Goal: Check status

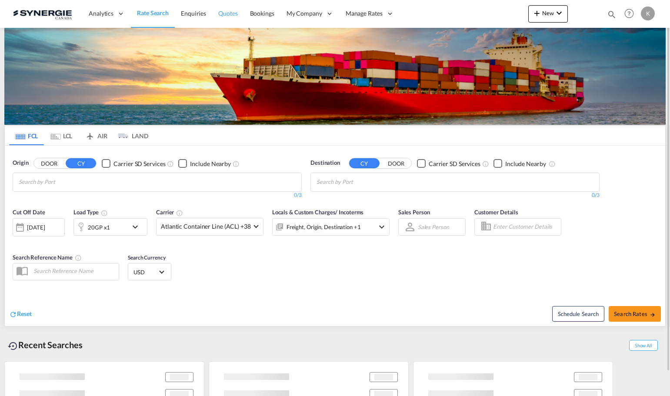
click at [229, 12] on span "Quotes" at bounding box center [227, 13] width 19 height 7
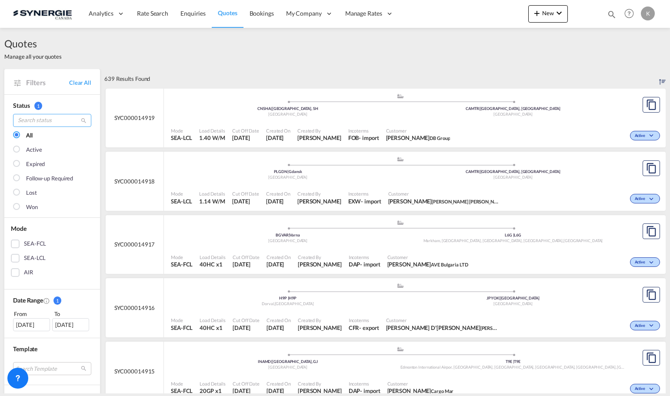
click at [63, 124] on input "search" at bounding box center [52, 120] width 78 height 13
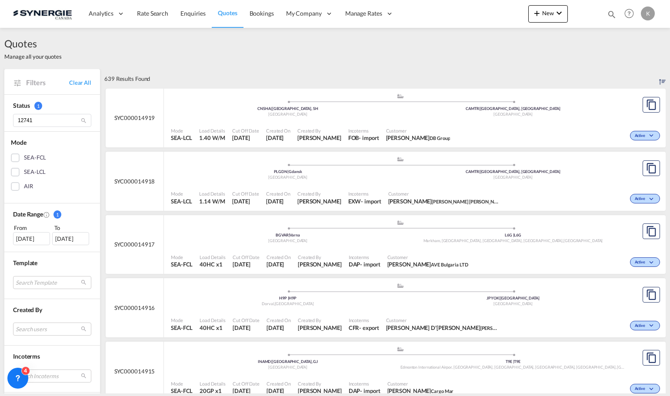
click at [84, 119] on md-icon "icon-magnify" at bounding box center [83, 120] width 7 height 7
click at [55, 119] on input "12741" at bounding box center [52, 120] width 78 height 13
type input "1"
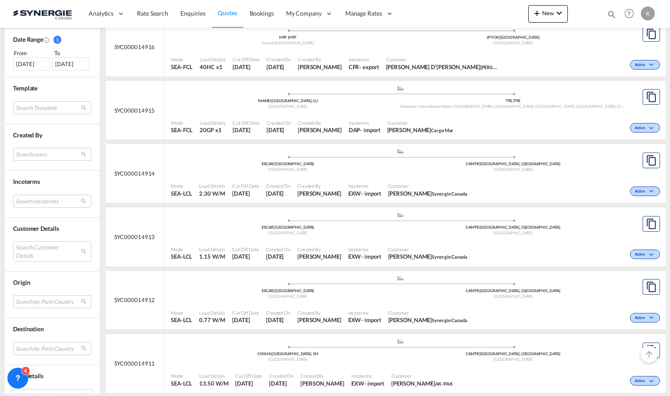
scroll to position [348, 0]
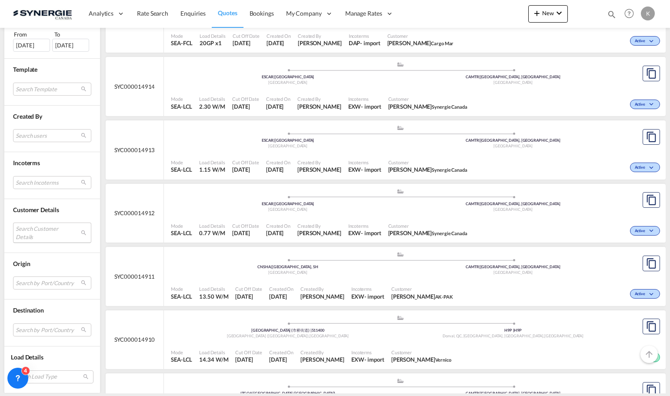
click at [55, 233] on md-select "Search Customer Details user name user [PERSON_NAME] [PERSON_NAME][EMAIL_ADDRES…" at bounding box center [52, 233] width 78 height 20
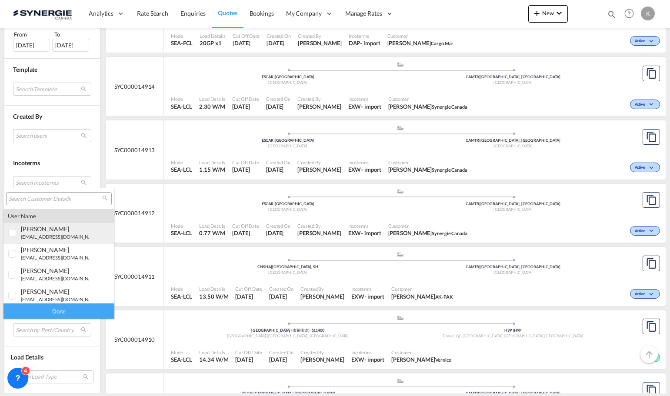
click at [42, 229] on div "[PERSON_NAME]" at bounding box center [55, 228] width 68 height 7
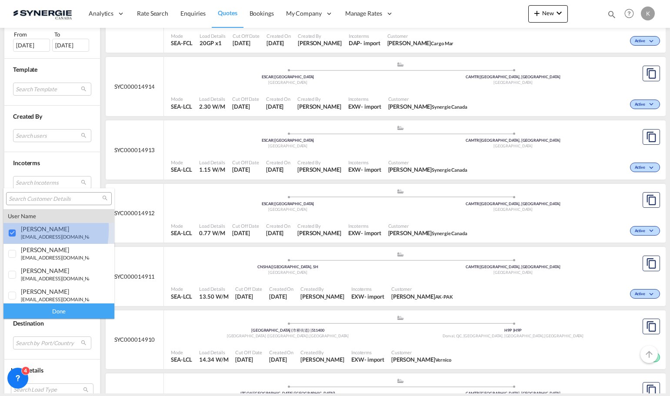
click at [14, 229] on div at bounding box center [12, 233] width 9 height 9
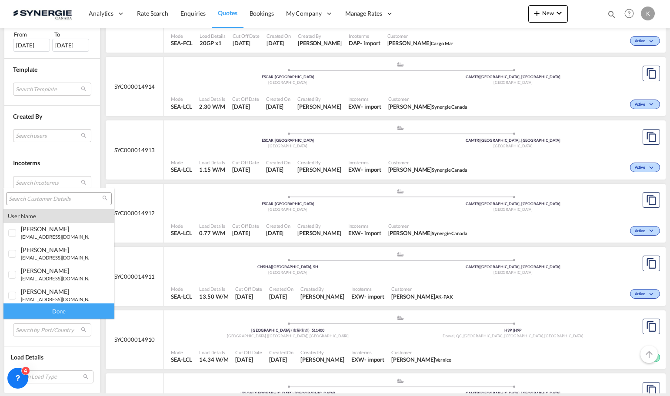
click at [37, 198] on input "search" at bounding box center [55, 199] width 93 height 8
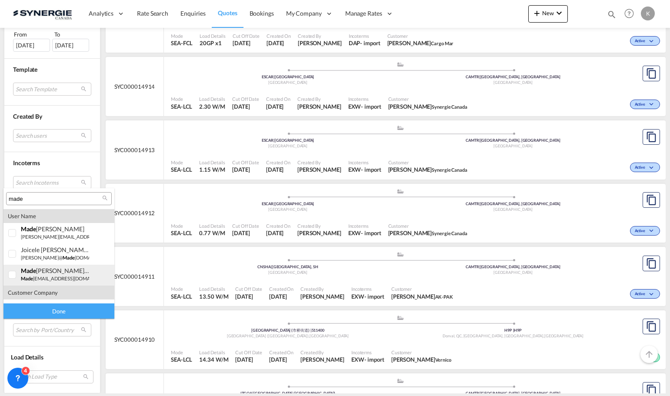
type input "made"
click at [57, 274] on div "made [PERSON_NAME] St-[PERSON_NAME]" at bounding box center [55, 270] width 68 height 7
click at [46, 311] on div "Done" at bounding box center [58, 310] width 111 height 15
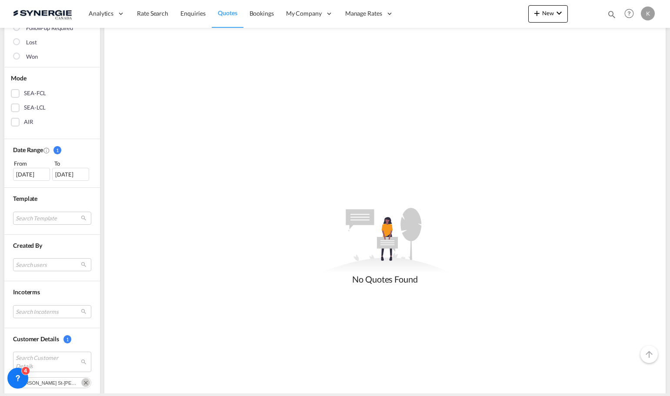
scroll to position [217, 0]
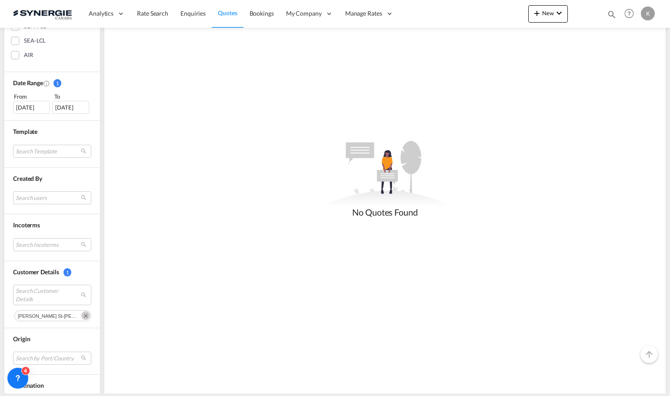
click at [81, 318] on md-icon "Remove" at bounding box center [85, 315] width 9 height 9
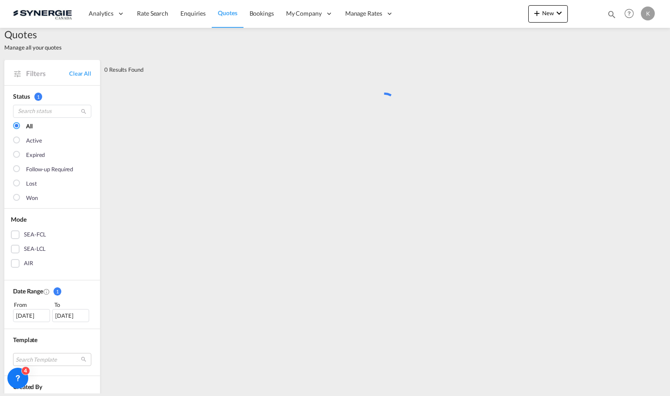
scroll to position [0, 0]
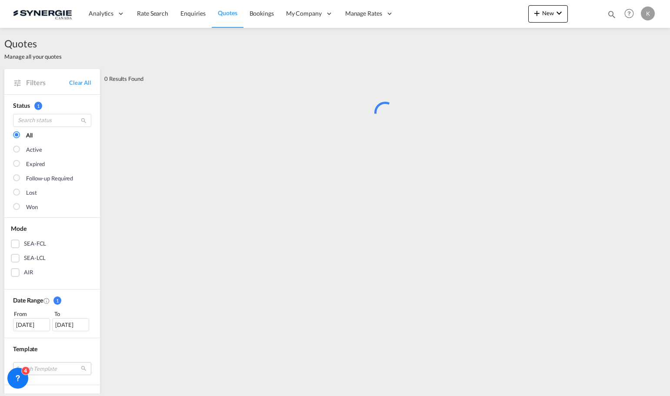
click at [44, 328] on div "[DATE]" at bounding box center [31, 324] width 37 height 13
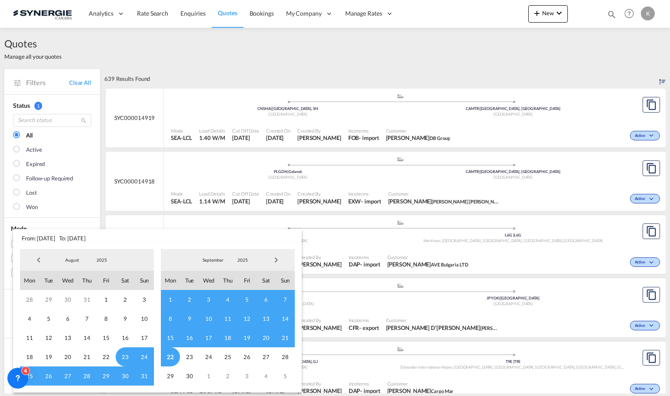
click at [37, 255] on span "Previous Month" at bounding box center [38, 259] width 17 height 17
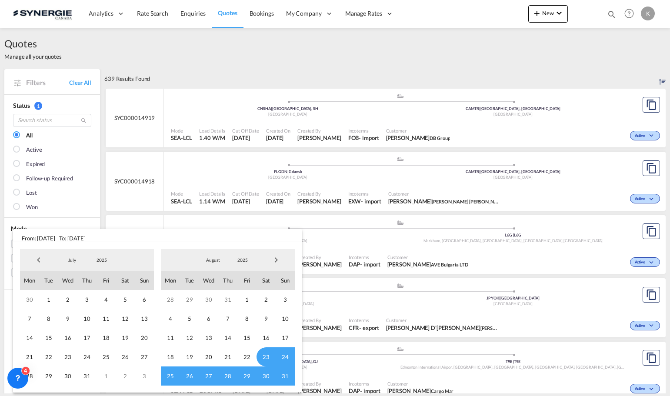
click at [35, 257] on span "Previous Month" at bounding box center [38, 259] width 17 height 17
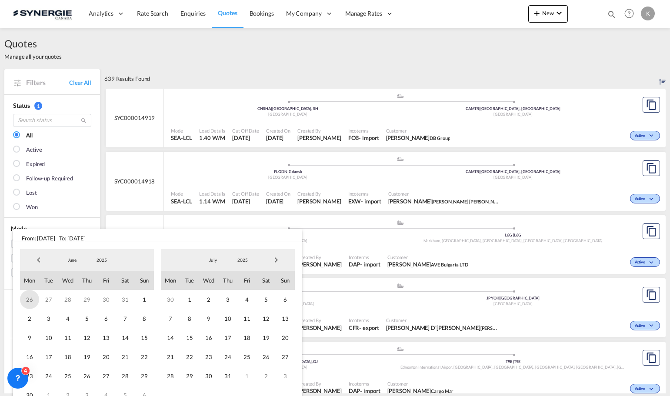
click at [29, 298] on span "26" at bounding box center [29, 299] width 19 height 19
click at [67, 300] on span "30" at bounding box center [67, 299] width 19 height 19
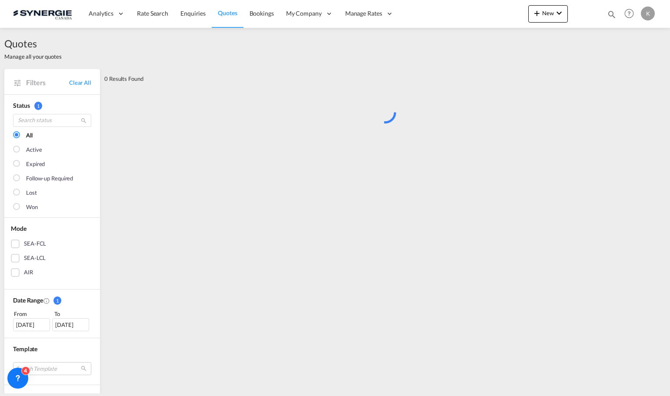
click at [73, 326] on div "[DATE]" at bounding box center [70, 324] width 37 height 13
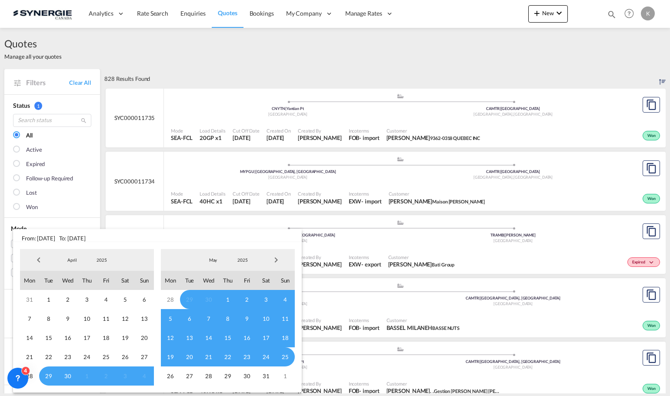
click at [277, 260] on span "Next Month" at bounding box center [275, 259] width 17 height 17
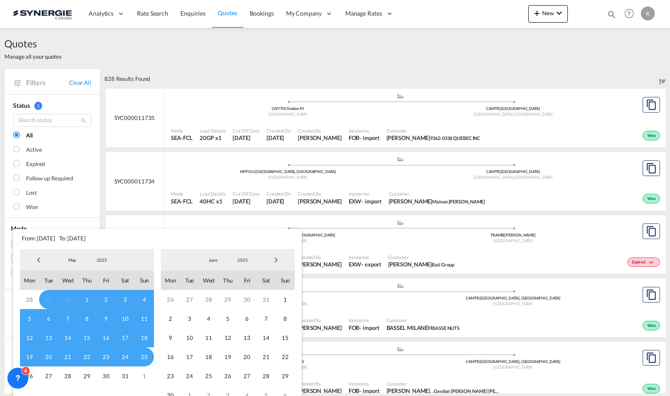
click at [277, 260] on span "Next Month" at bounding box center [275, 259] width 17 height 17
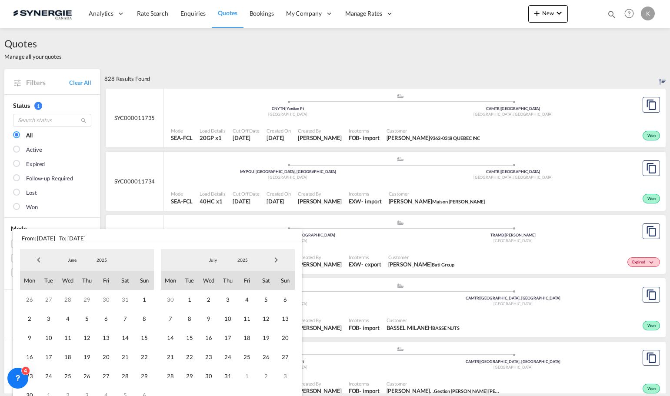
click at [277, 260] on span "Next Month" at bounding box center [275, 259] width 17 height 17
click at [275, 261] on span "Next Month" at bounding box center [275, 259] width 17 height 17
click at [263, 347] on span "20" at bounding box center [266, 337] width 19 height 19
click at [285, 336] on span "21" at bounding box center [285, 337] width 19 height 19
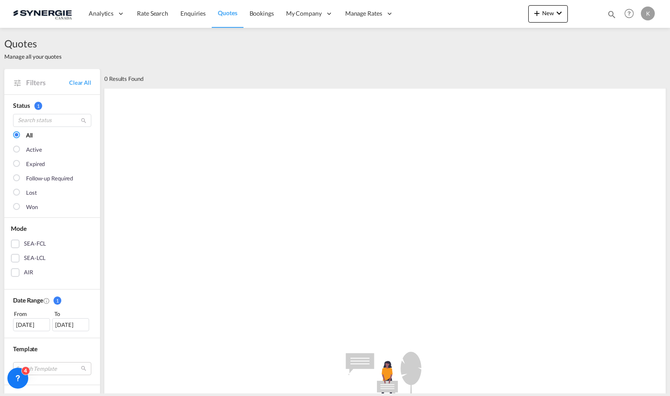
click at [27, 322] on div "[DATE]" at bounding box center [31, 324] width 37 height 13
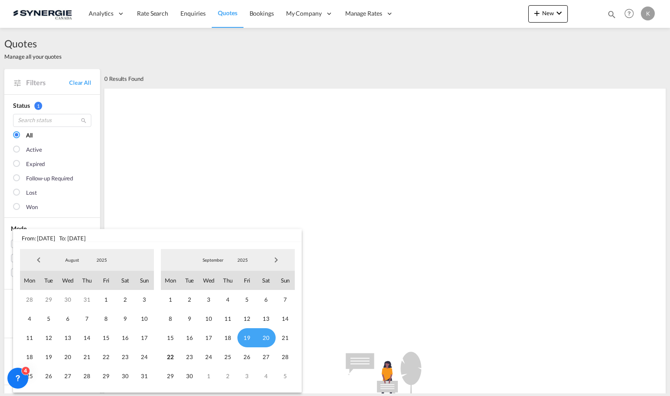
click at [42, 252] on span "Previous Month" at bounding box center [38, 259] width 17 height 17
click at [38, 258] on span "Previous Month" at bounding box center [38, 259] width 17 height 17
click at [35, 258] on span "Previous Month" at bounding box center [38, 259] width 17 height 17
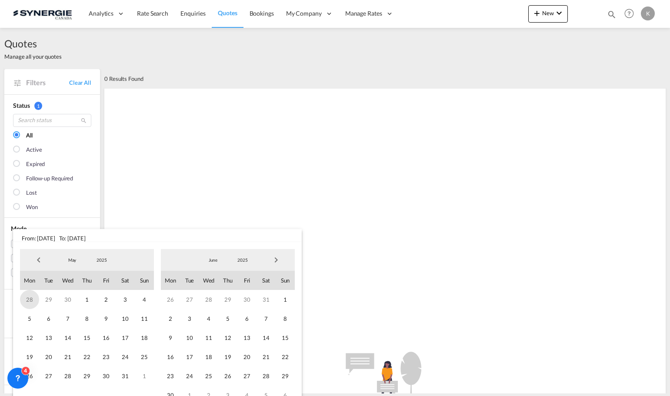
click at [30, 301] on span "28" at bounding box center [29, 299] width 19 height 19
click at [277, 263] on span "Next Month" at bounding box center [275, 259] width 17 height 17
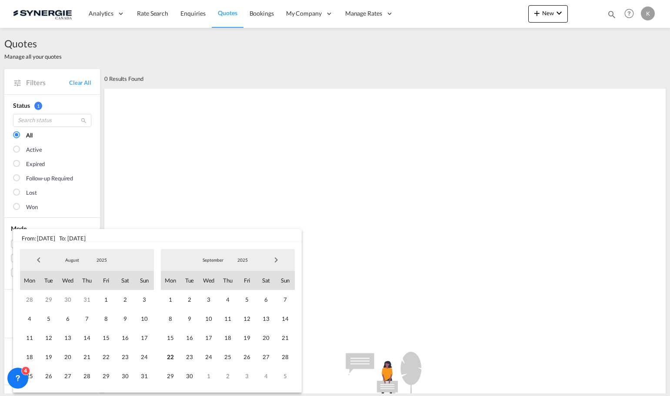
click at [283, 320] on span "14" at bounding box center [285, 318] width 19 height 19
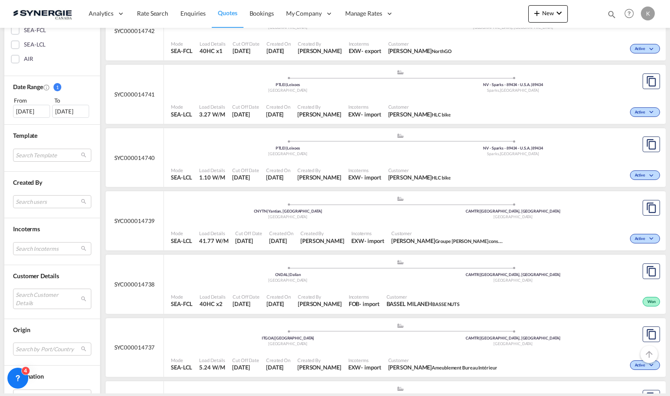
scroll to position [217, 0]
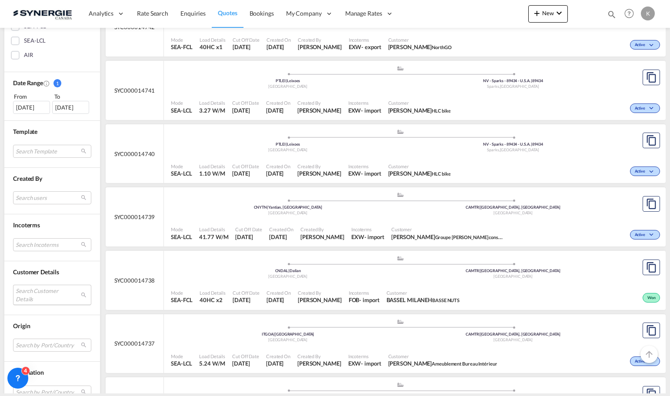
click at [60, 290] on md-select "Search Customer Details" at bounding box center [52, 295] width 78 height 20
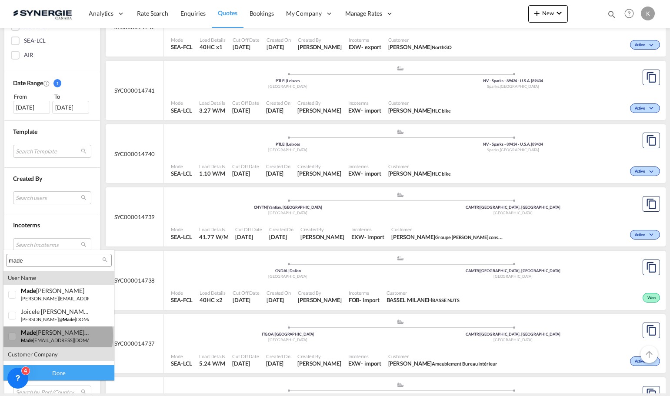
click at [58, 336] on div "made [PERSON_NAME] St-[PERSON_NAME] made [EMAIL_ADDRESS][DOMAIN_NAME] | authent…" at bounding box center [55, 336] width 68 height 15
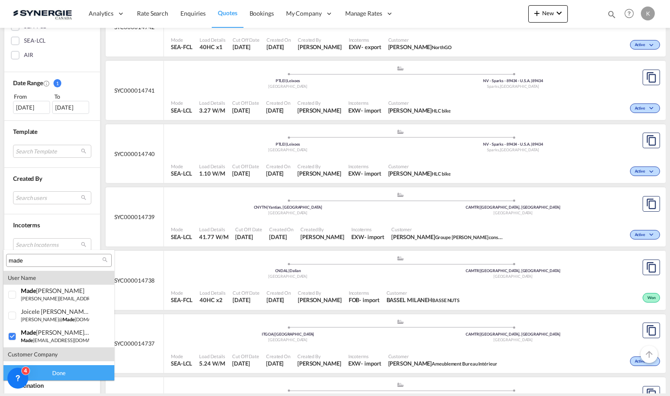
drag, startPoint x: 79, startPoint y: 372, endPoint x: 72, endPoint y: 366, distance: 9.6
click at [70, 367] on div "Done" at bounding box center [58, 372] width 111 height 15
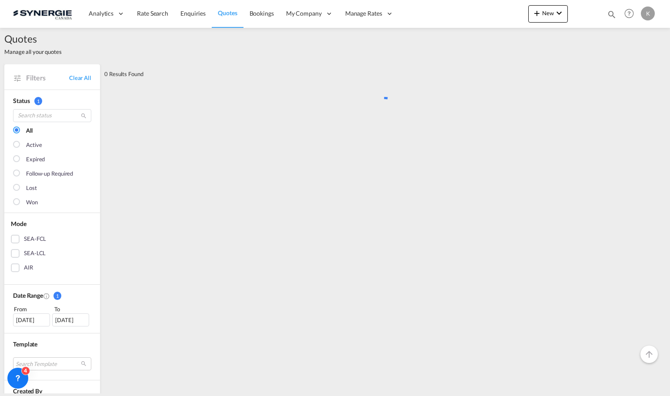
scroll to position [0, 0]
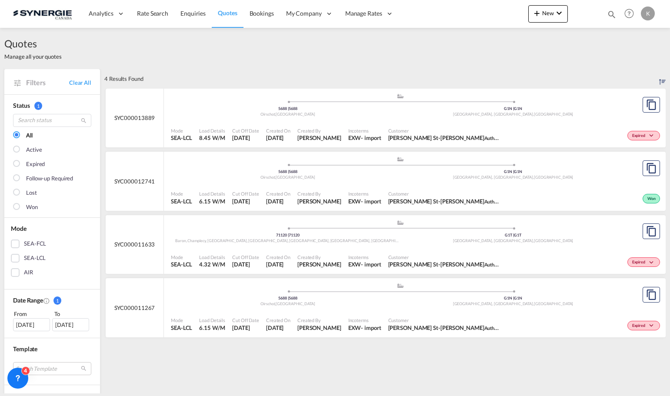
click at [164, 183] on port-traveller-ui ".a{fill:#aaa8ad;} .a{fill:#aaa8ad;} 5688 | [STREET_ADDRESS] | G1N [GEOGRAPHIC_D…" at bounding box center [400, 168] width 473 height 33
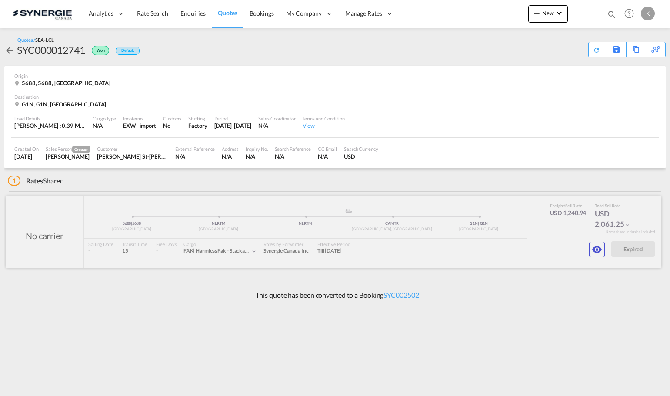
click at [355, 217] on div at bounding box center [334, 232] width 656 height 72
drag, startPoint x: 270, startPoint y: 236, endPoint x: 280, endPoint y: 242, distance: 11.0
click at [269, 237] on div at bounding box center [334, 232] width 656 height 72
click at [432, 267] on div at bounding box center [334, 232] width 656 height 72
click at [648, 208] on div at bounding box center [334, 232] width 656 height 72
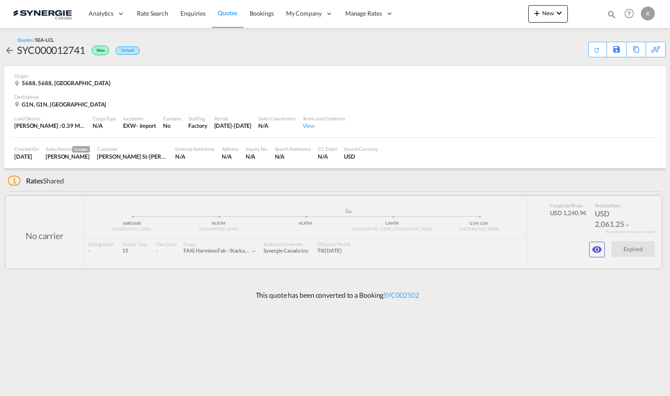
drag, startPoint x: 615, startPoint y: 214, endPoint x: 607, endPoint y: 216, distance: 8.5
click at [614, 214] on div at bounding box center [334, 232] width 656 height 72
click at [603, 251] on button "button" at bounding box center [597, 250] width 16 height 16
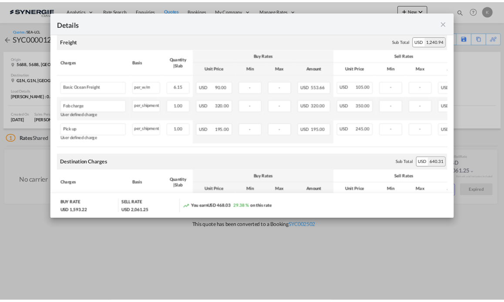
scroll to position [217, 0]
